Goal: Task Accomplishment & Management: Manage account settings

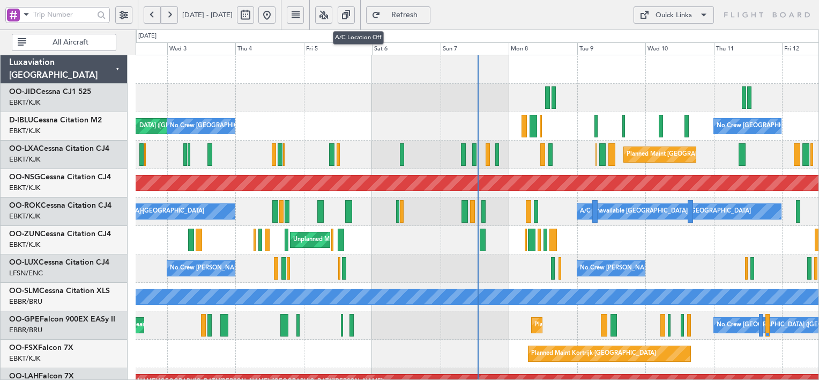
click at [332, 19] on button at bounding box center [323, 14] width 17 height 17
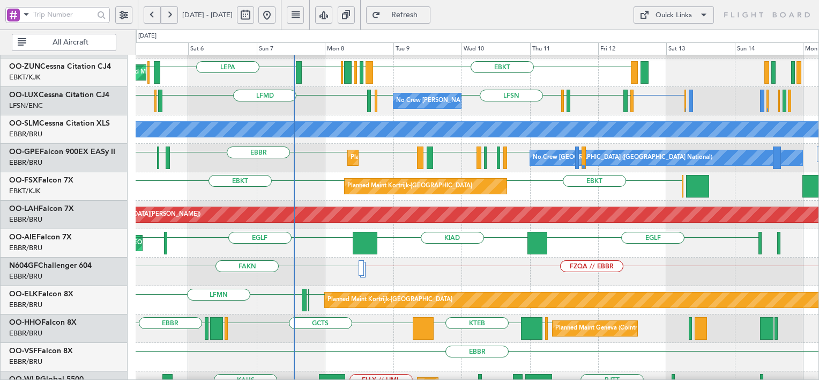
click at [409, 31] on div "A/C Unavailable [GEOGRAPHIC_DATA]-[GEOGRAPHIC_DATA] ESMS EBKT // EBOS EBBR // E…" at bounding box center [409, 204] width 819 height 350
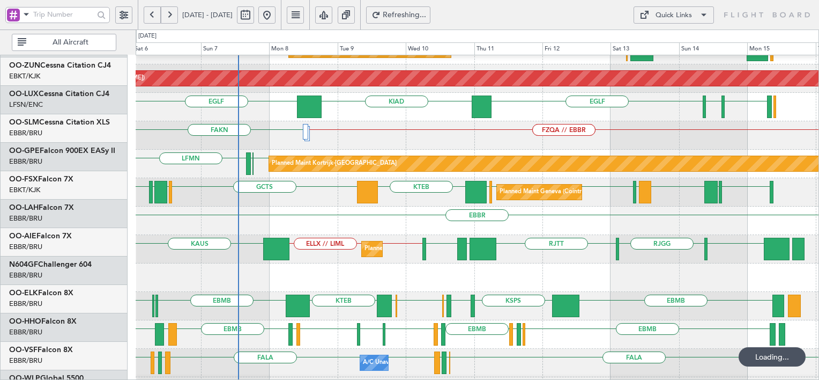
scroll to position [306, 0]
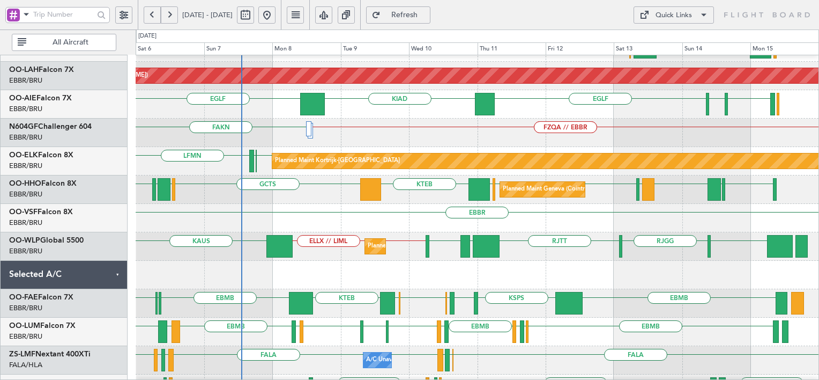
click at [328, 108] on div "EGLF EHTW [GEOGRAPHIC_DATA] KIAD [GEOGRAPHIC_DATA] [GEOGRAPHIC_DATA] Unplanned …" at bounding box center [477, 104] width 683 height 28
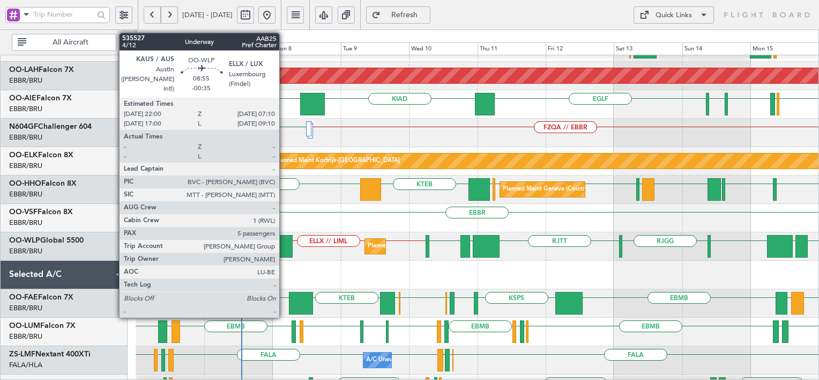
click at [284, 242] on div at bounding box center [279, 246] width 26 height 23
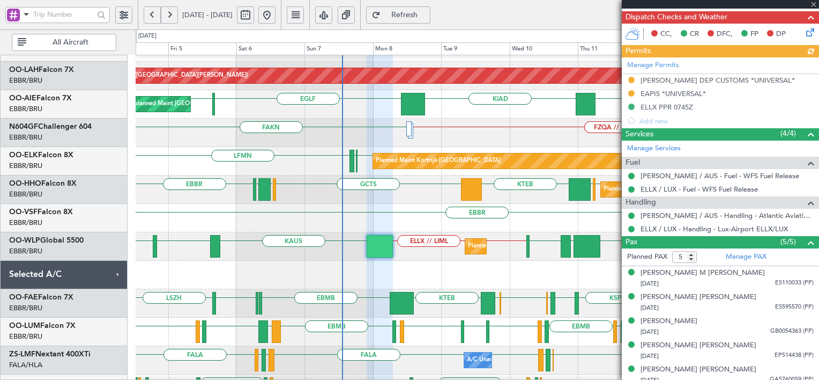
scroll to position [305, 0]
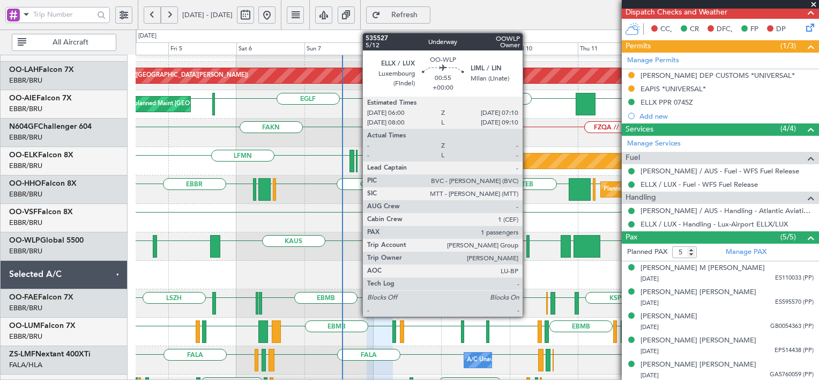
click at [528, 243] on div at bounding box center [529, 246] width 4 height 23
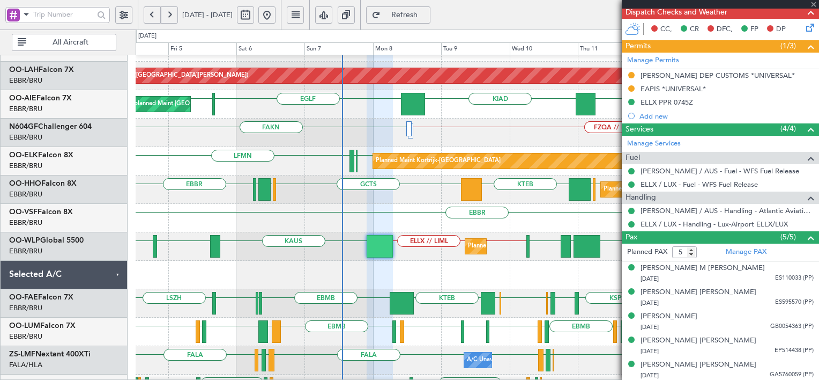
type input "1"
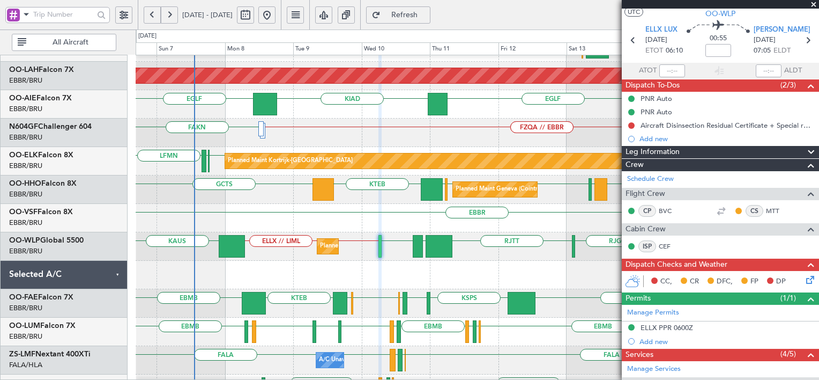
scroll to position [0, 0]
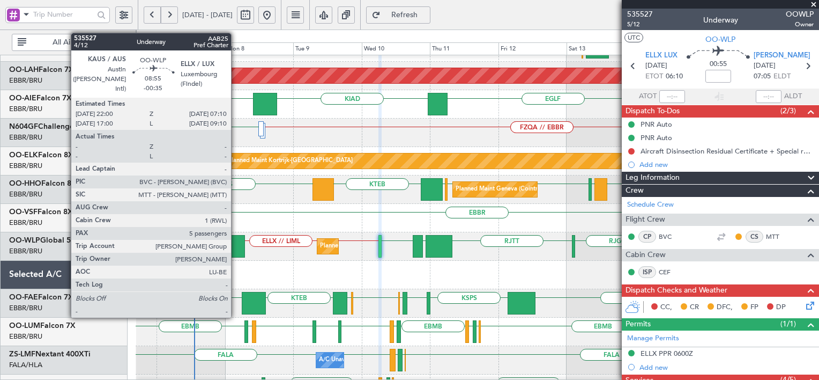
click at [236, 244] on div at bounding box center [232, 246] width 26 height 23
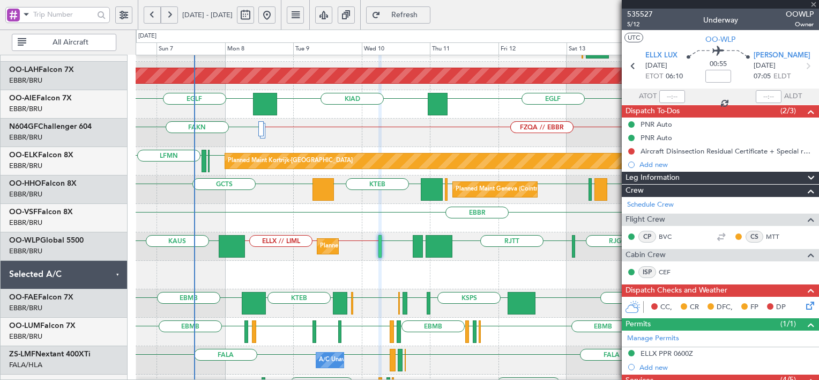
type input "-00:35"
type input "5"
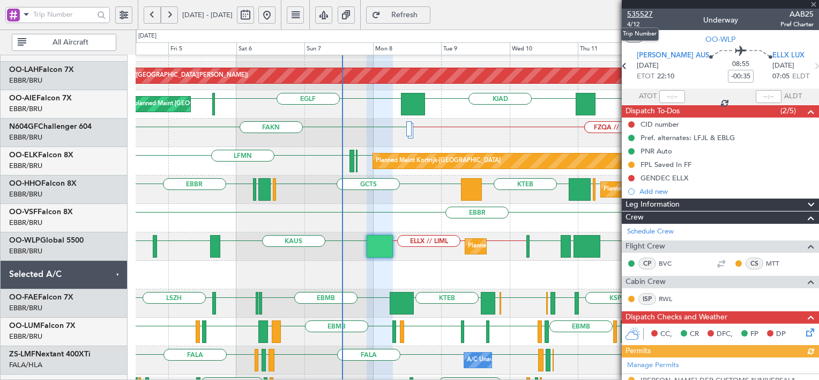
click at [644, 11] on span "535527" at bounding box center [640, 14] width 26 height 11
click at [427, 14] on span "Refresh" at bounding box center [405, 15] width 44 height 8
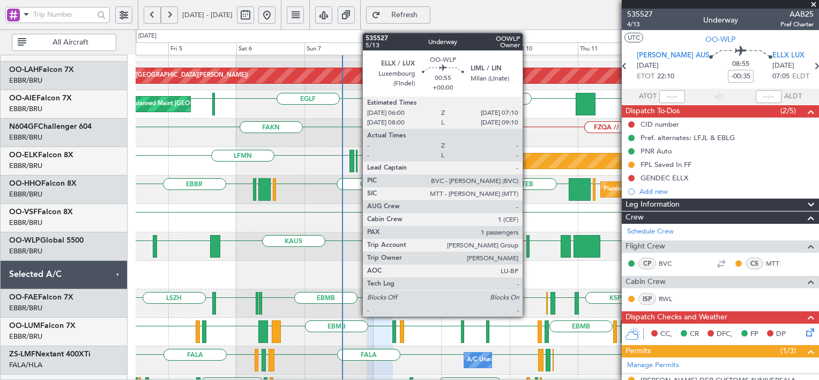
click at [528, 250] on div at bounding box center [529, 246] width 4 height 23
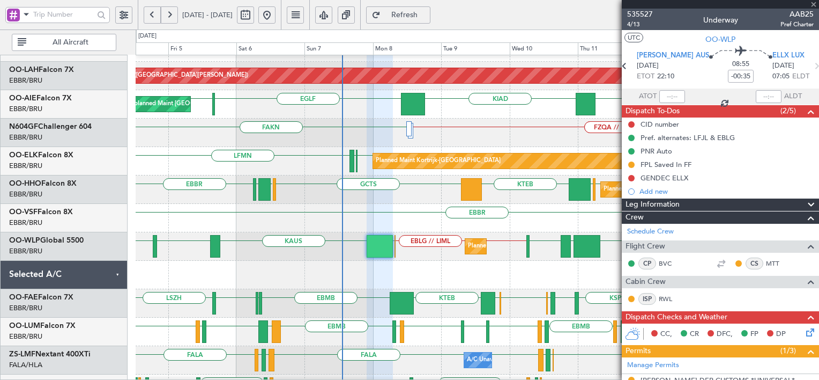
type input "1"
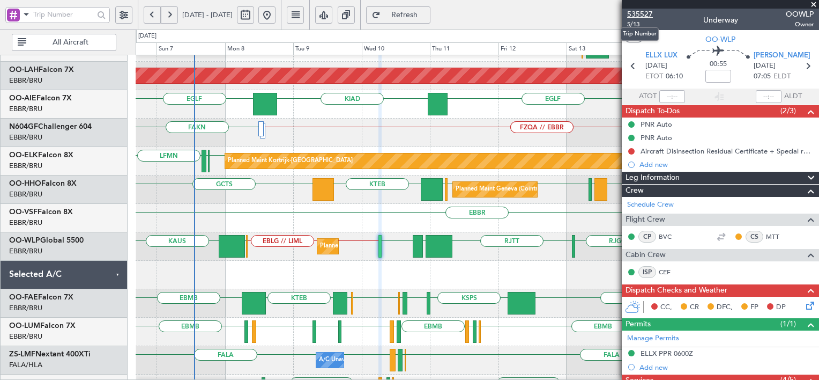
click at [641, 13] on span "535527" at bounding box center [640, 14] width 26 height 11
click at [427, 16] on span "Refresh" at bounding box center [405, 15] width 44 height 8
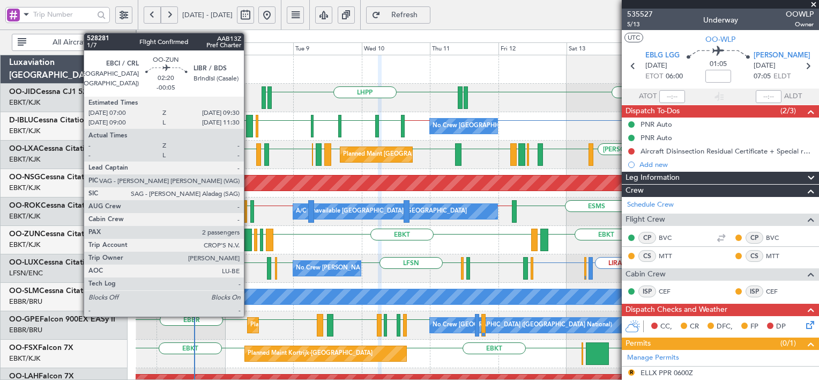
click at [249, 243] on div at bounding box center [248, 239] width 8 height 23
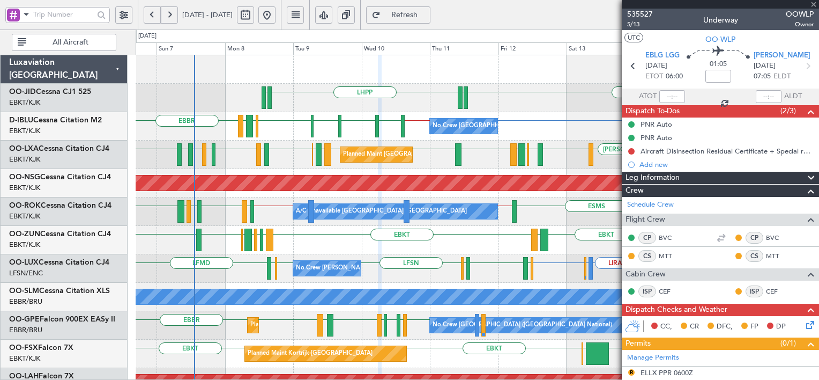
type input "-00:05"
type input "2"
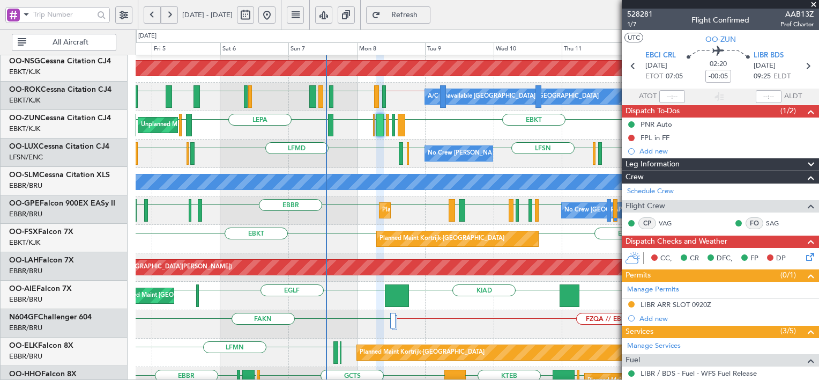
scroll to position [114, 0]
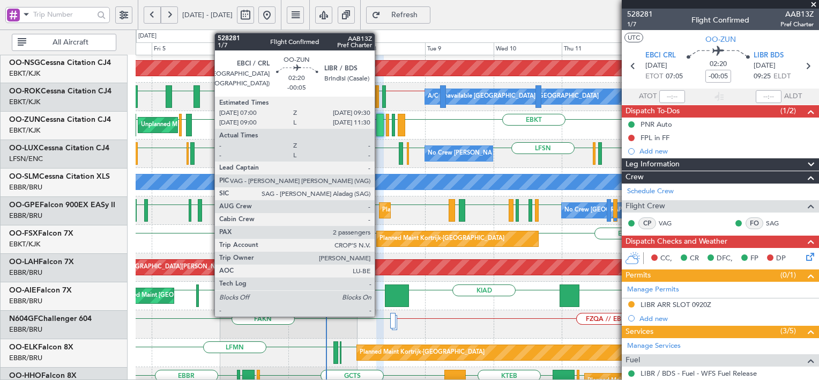
click at [380, 127] on div at bounding box center [380, 125] width 8 height 23
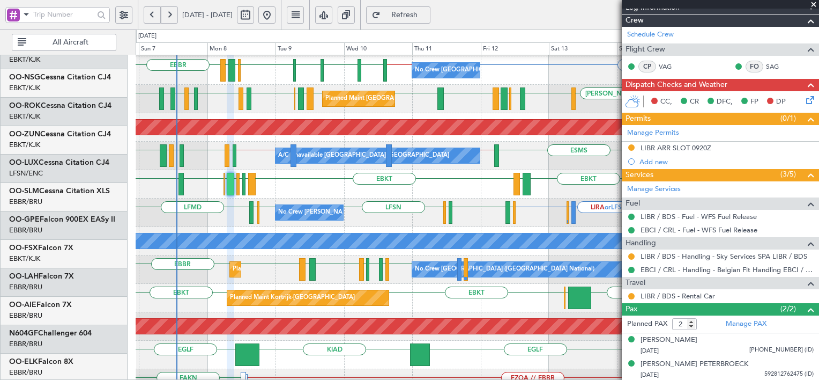
scroll to position [56, 0]
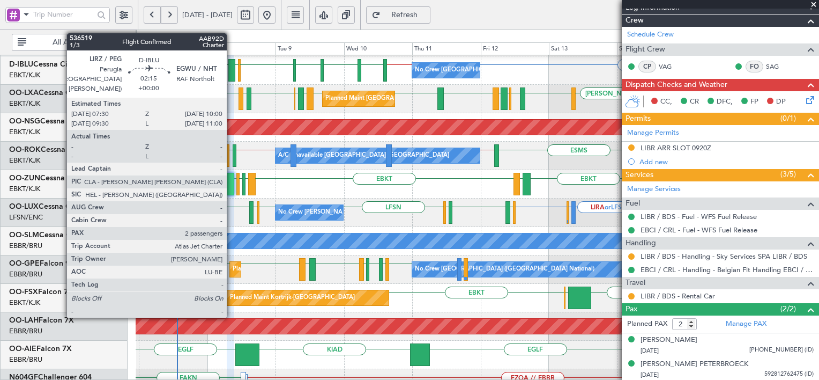
click at [232, 68] on div at bounding box center [232, 70] width 8 height 23
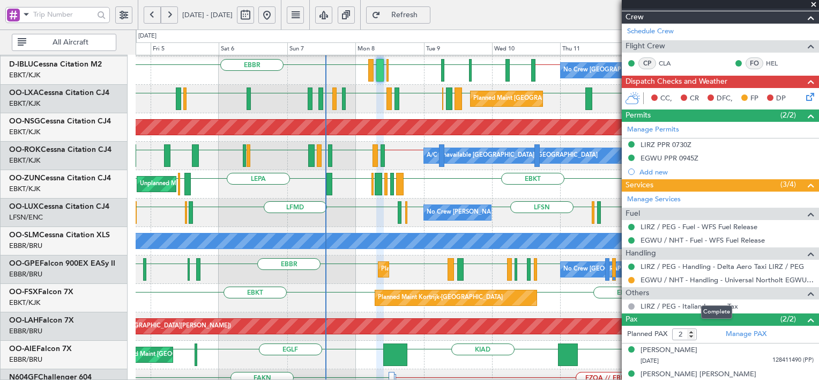
scroll to position [169, 0]
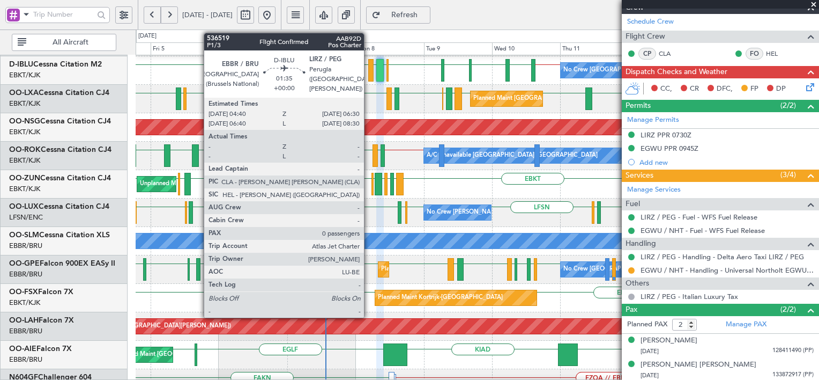
click at [369, 74] on div at bounding box center [370, 70] width 5 height 23
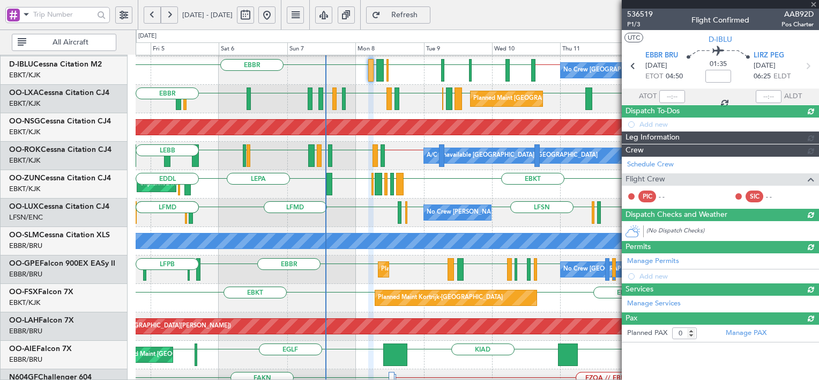
scroll to position [0, 0]
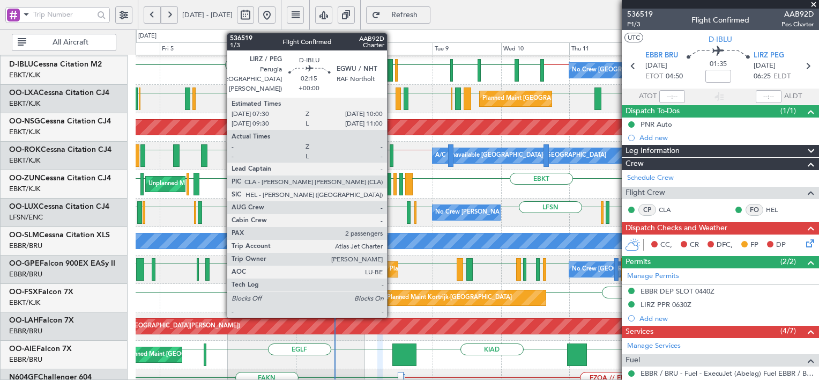
click at [392, 73] on div at bounding box center [390, 70] width 8 height 23
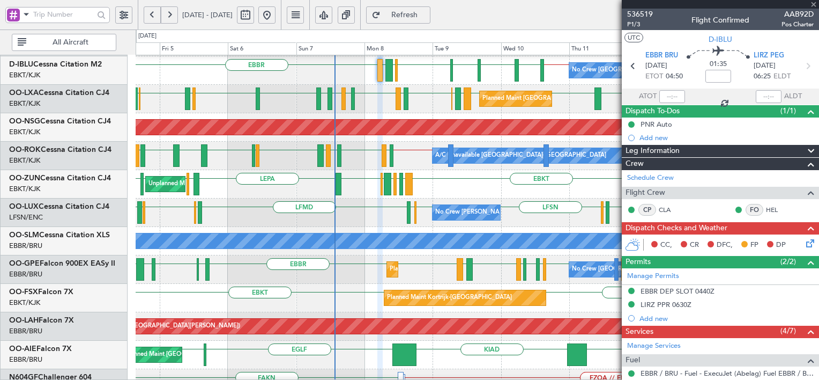
type input "2"
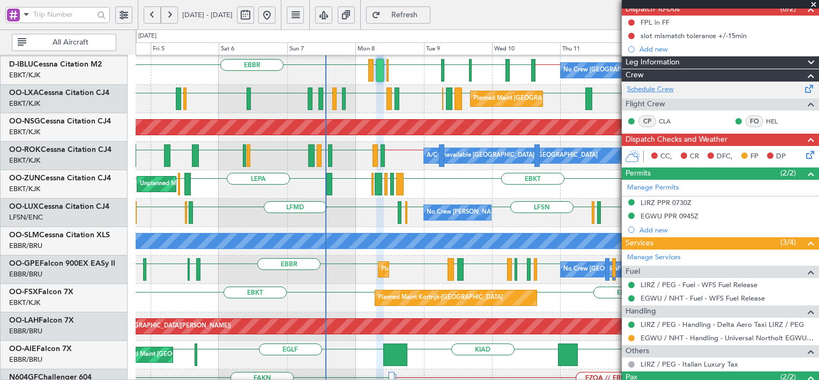
scroll to position [169, 0]
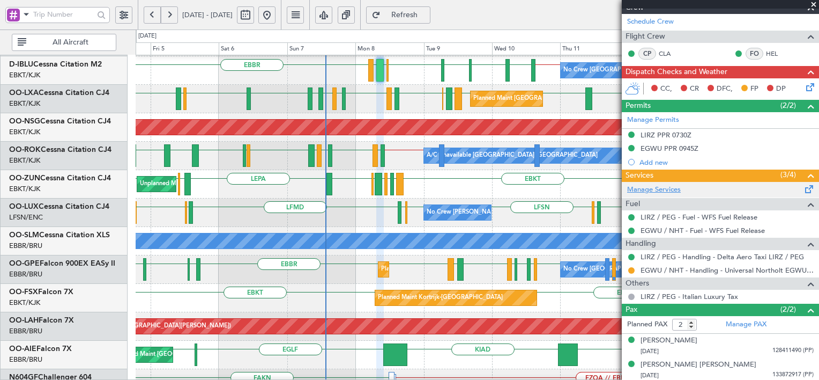
click at [669, 187] on link "Manage Services" at bounding box center [654, 189] width 54 height 11
